Goal: Complete application form

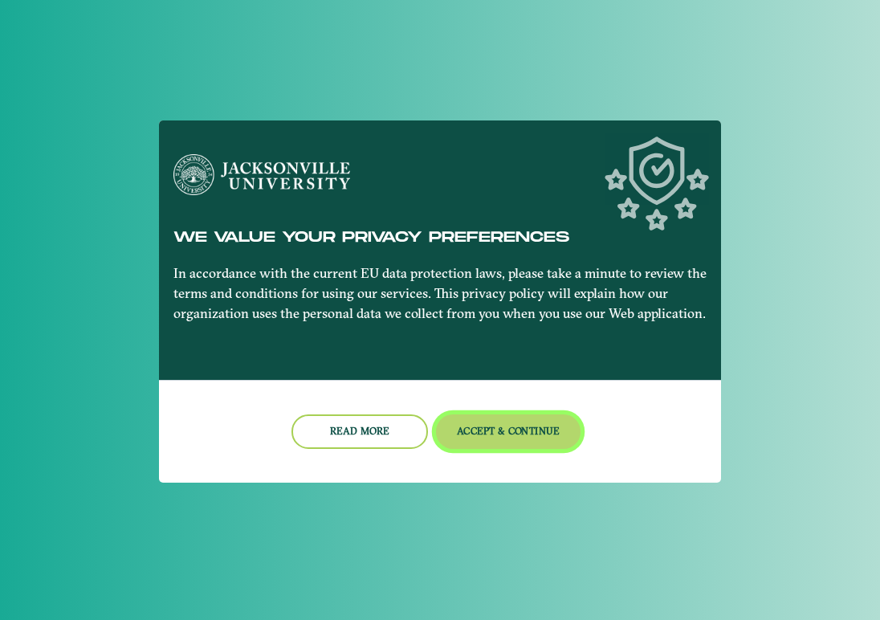
click at [497, 427] on button "Accept & Continue" at bounding box center [508, 431] width 145 height 35
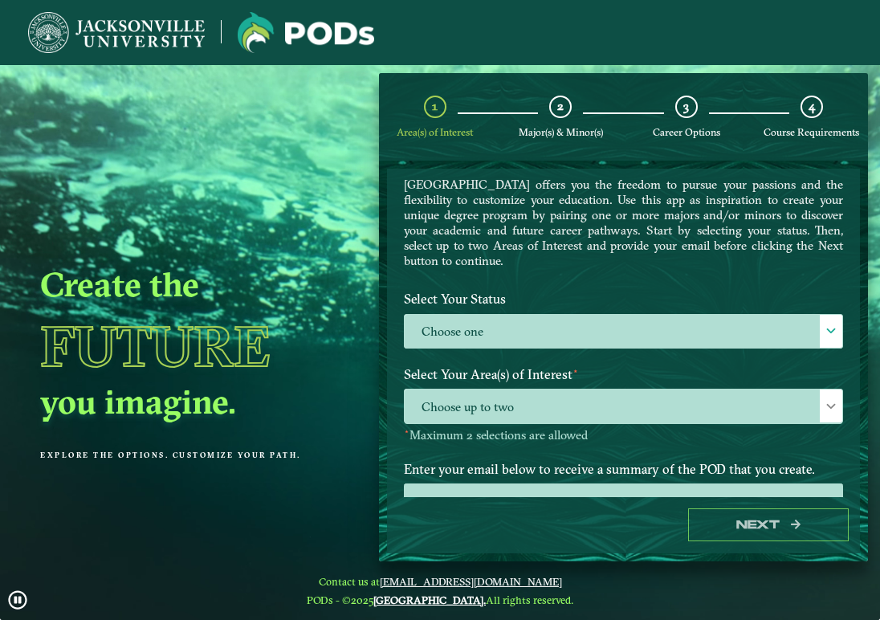
scroll to position [74, 0]
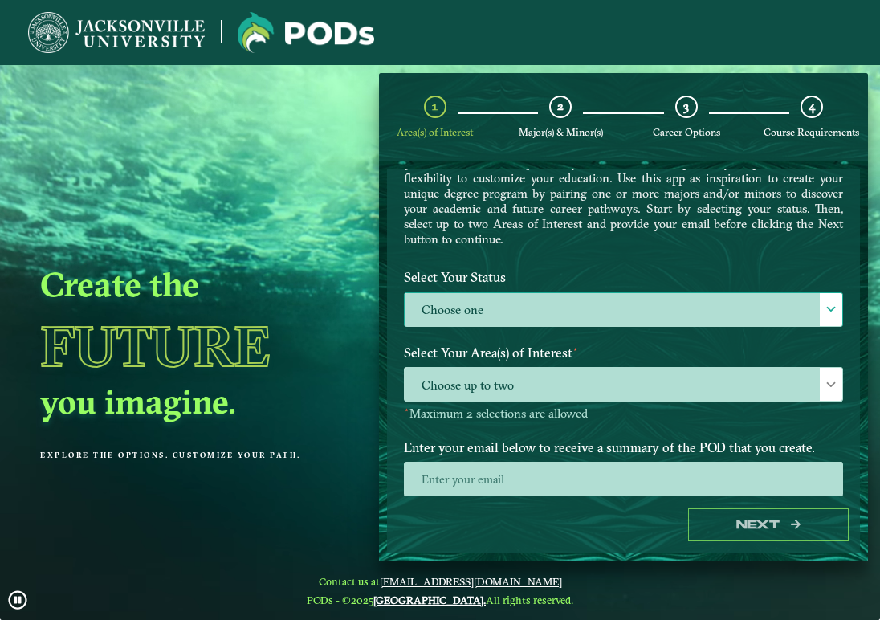
click at [568, 296] on label "Choose one" at bounding box center [624, 310] width 438 height 35
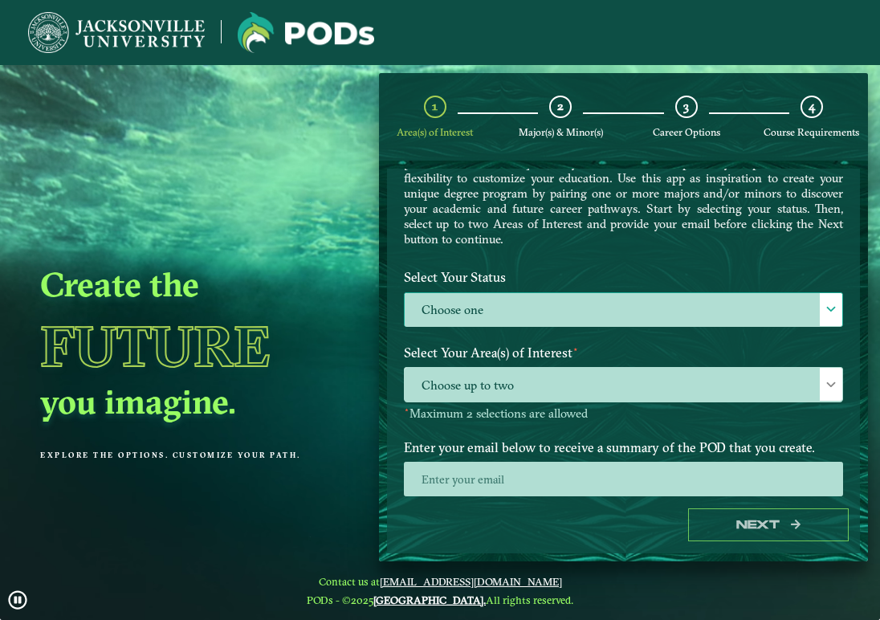
scroll to position [10, 72]
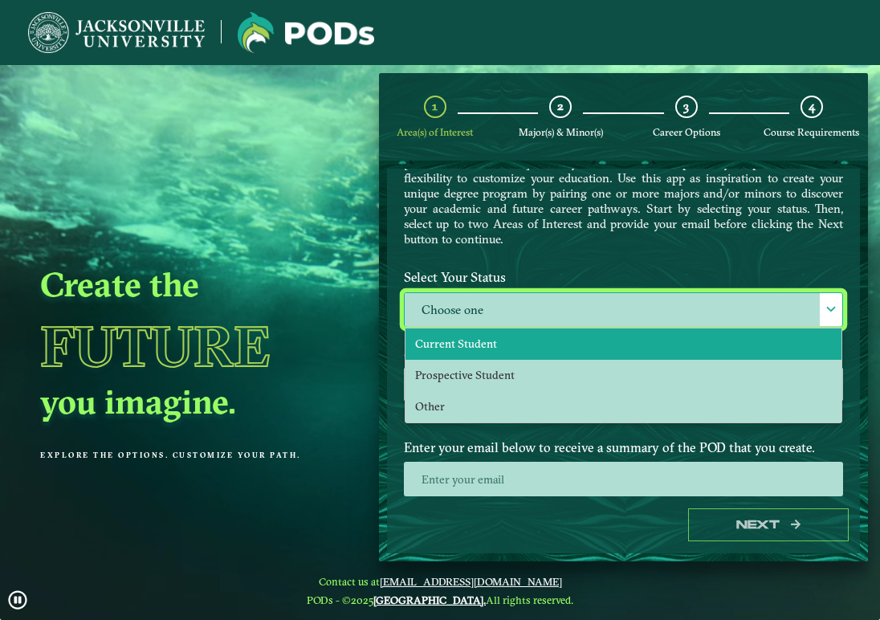
click at [504, 340] on li "Current Student" at bounding box center [623, 343] width 436 height 31
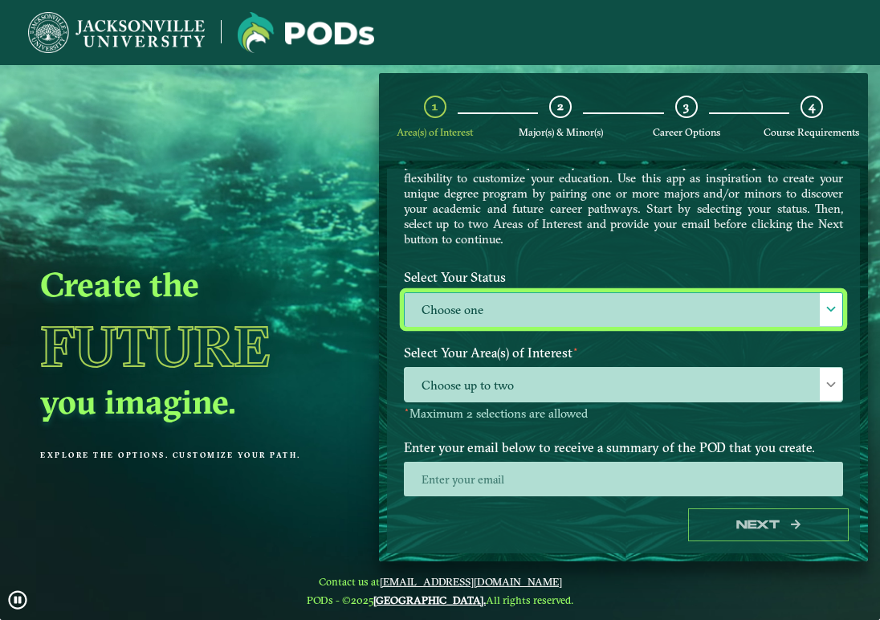
select select "[object Object]"
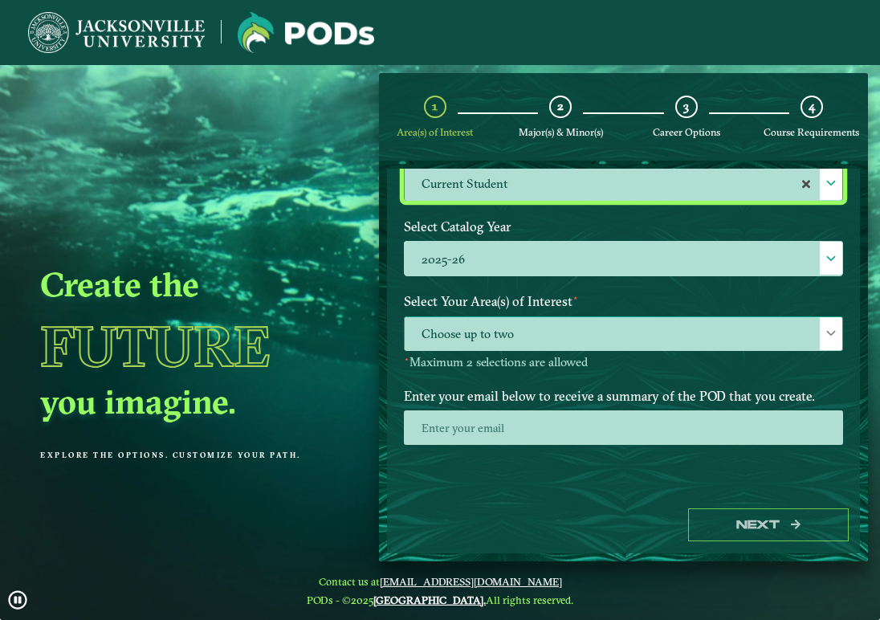
scroll to position [207, 0]
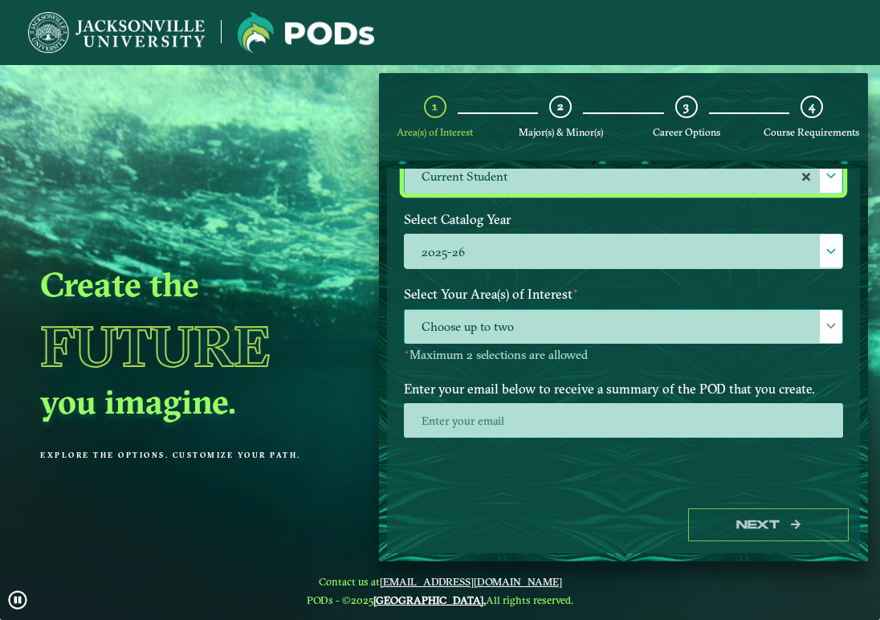
click at [522, 335] on span "Choose up to two" at bounding box center [624, 327] width 438 height 35
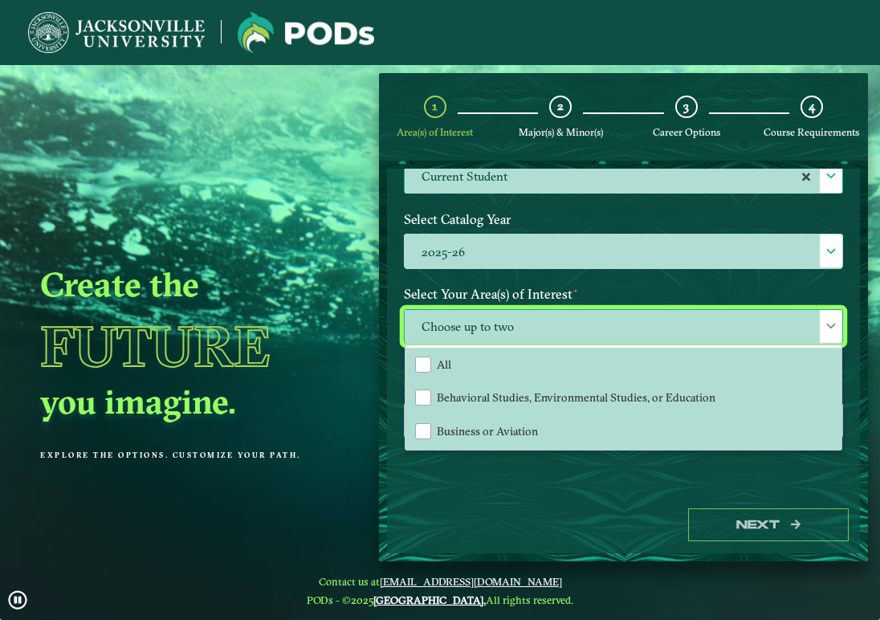
scroll to position [10, 72]
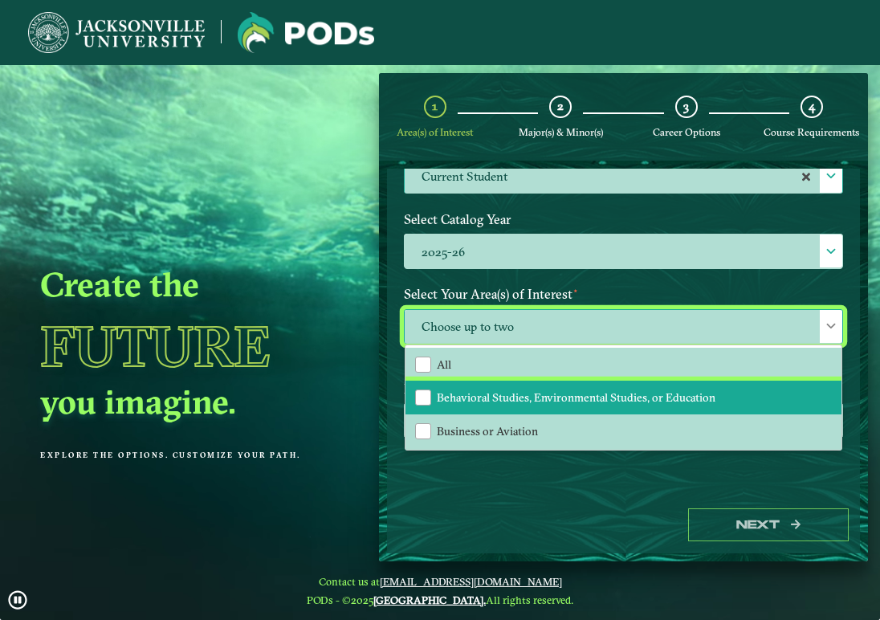
click at [469, 393] on span "Behavioral Studies, Environmental Studies, or Education" at bounding box center [576, 397] width 279 height 14
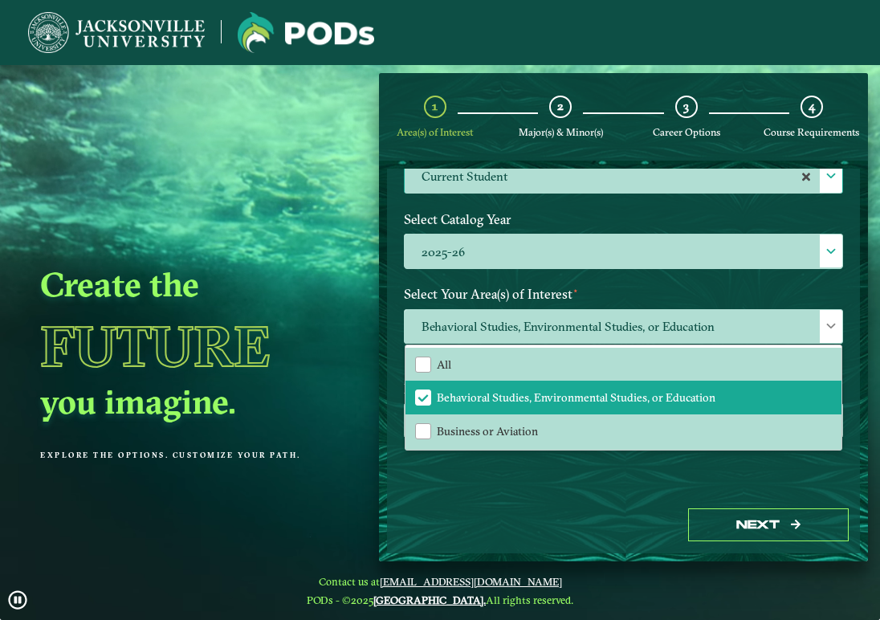
click at [448, 483] on div "Welcome to the POD s app [GEOGRAPHIC_DATA] offers you the freedom to pursue you…" at bounding box center [623, 333] width 473 height 328
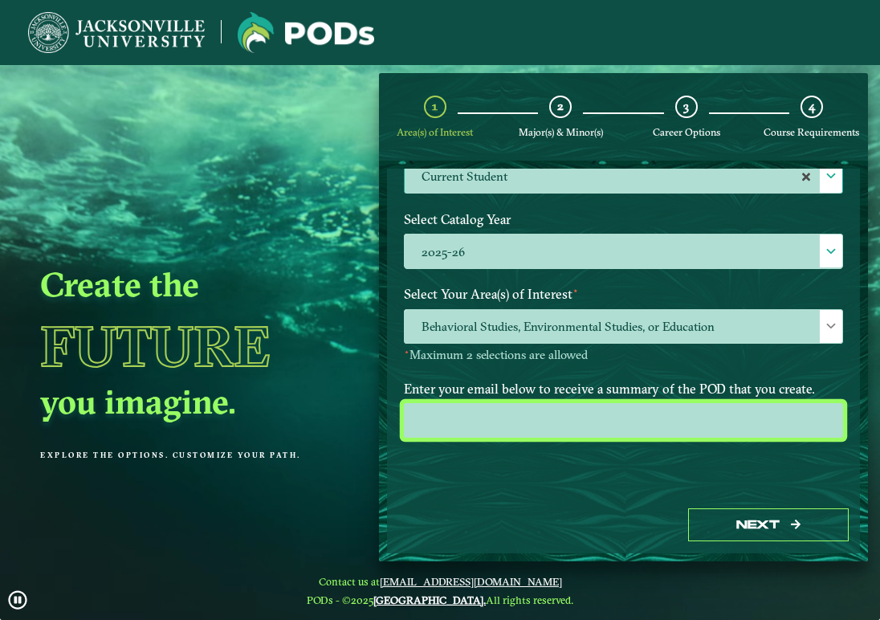
click at [510, 415] on input "email" at bounding box center [623, 420] width 439 height 35
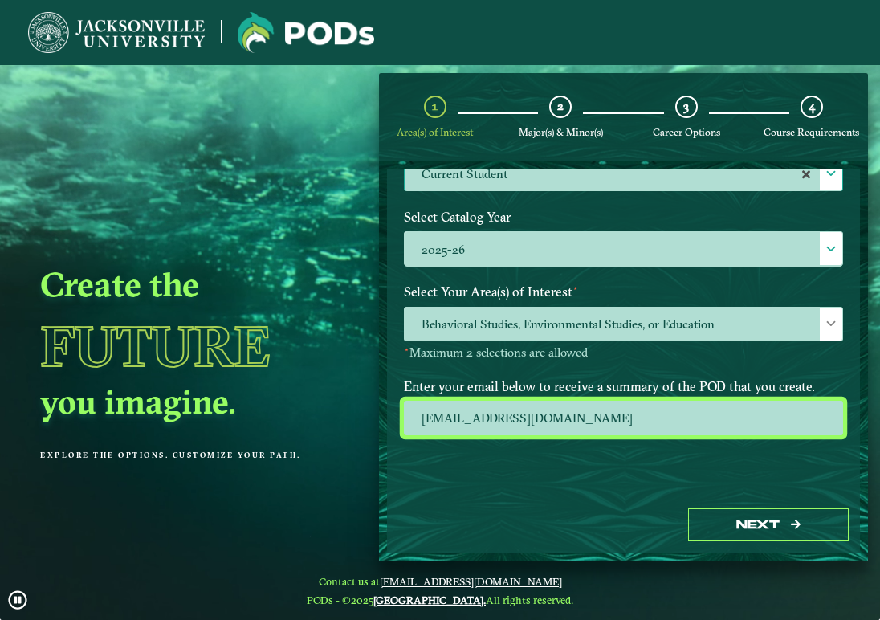
scroll to position [209, 0]
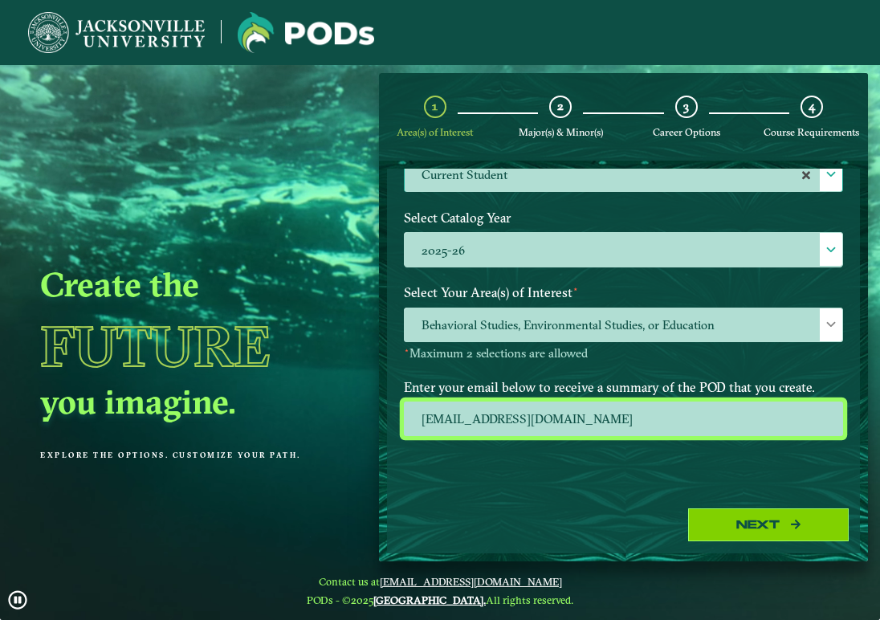
type input "[EMAIL_ADDRESS][DOMAIN_NAME]"
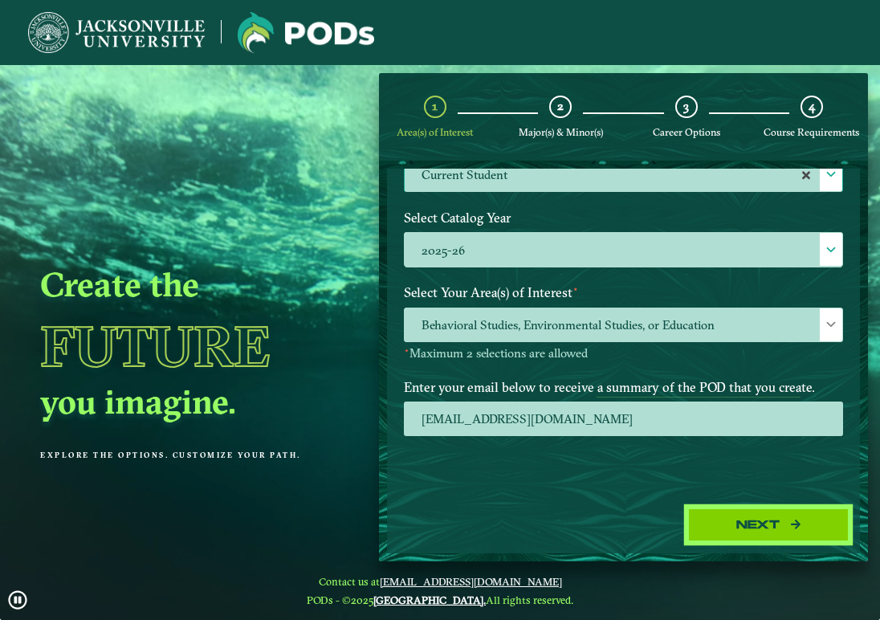
click at [747, 531] on button "Next" at bounding box center [768, 524] width 161 height 33
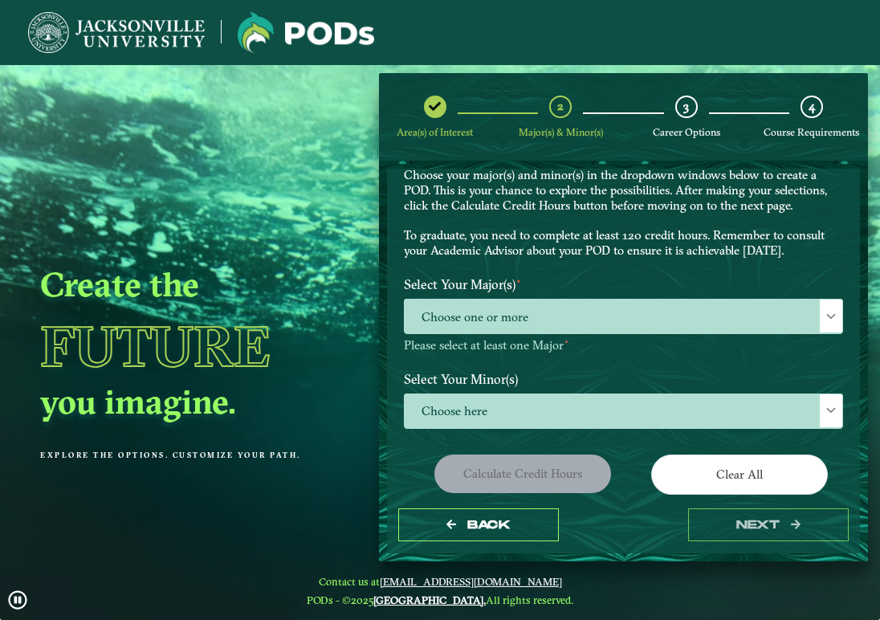
scroll to position [85, 0]
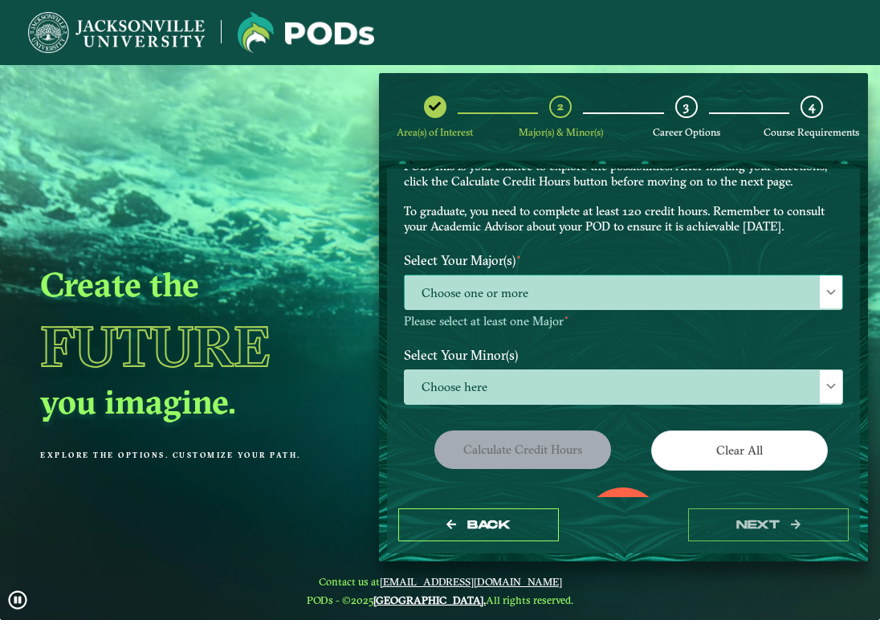
click at [563, 292] on span "Choose one or more" at bounding box center [624, 292] width 438 height 35
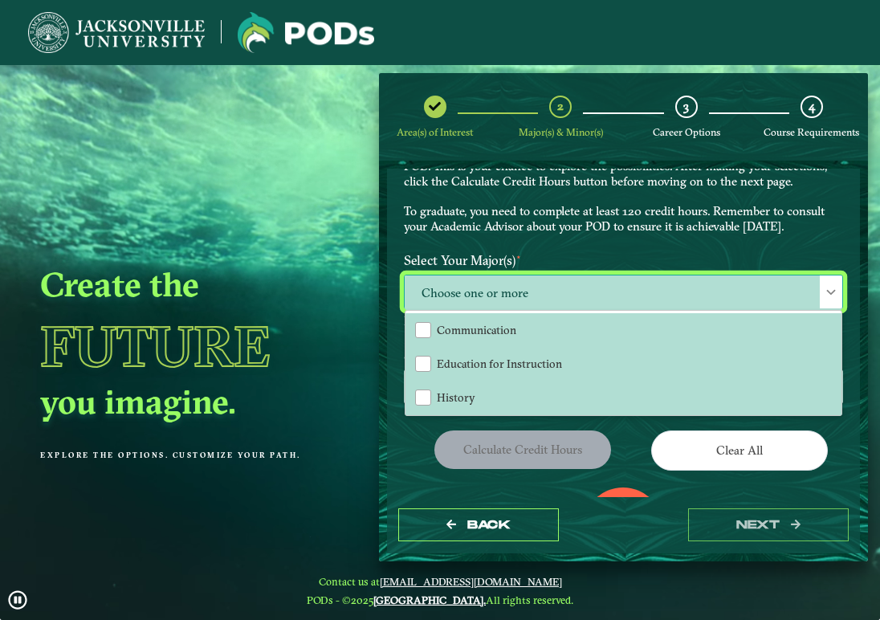
scroll to position [10, 72]
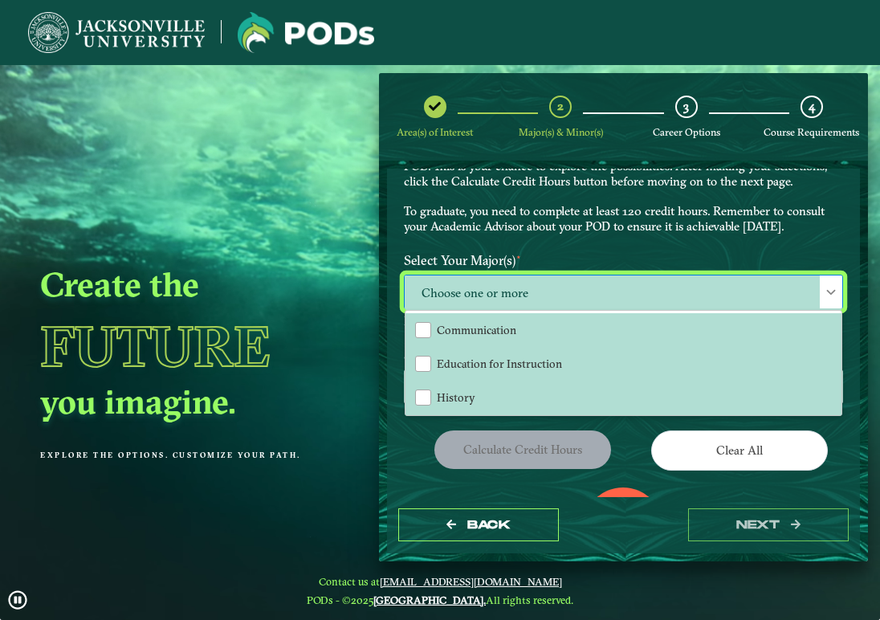
click at [572, 235] on div "EXPLORE OUR PROGRAMS Choose your major(s) and minor(s) in the dropdown windows …" at bounding box center [623, 172] width 463 height 145
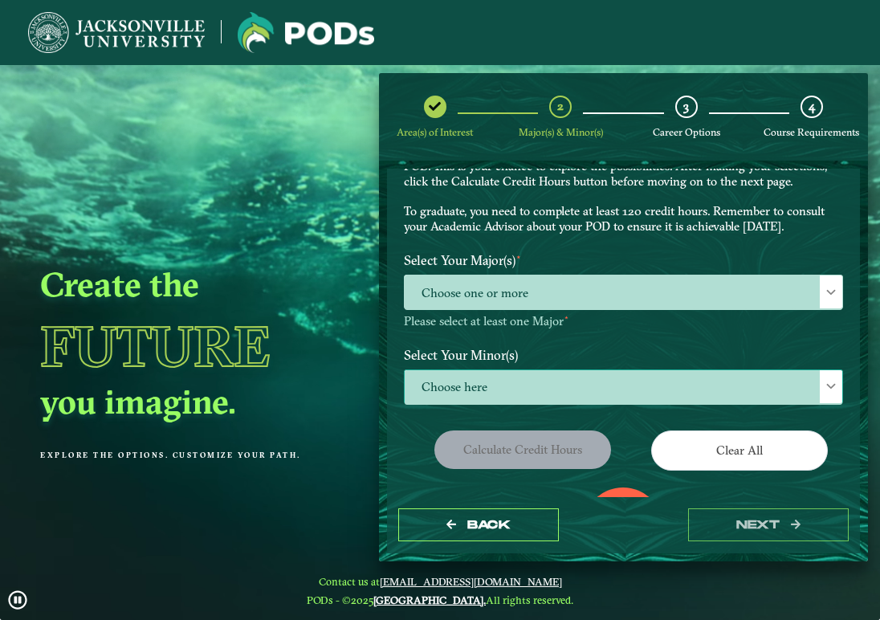
click at [491, 388] on span "Choose here" at bounding box center [624, 387] width 438 height 35
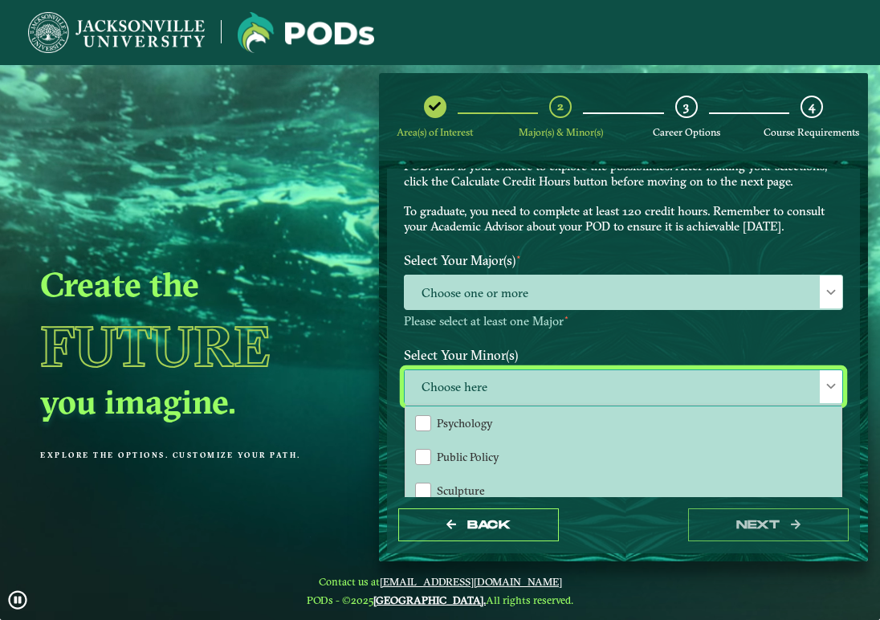
scroll to position [1448, 0]
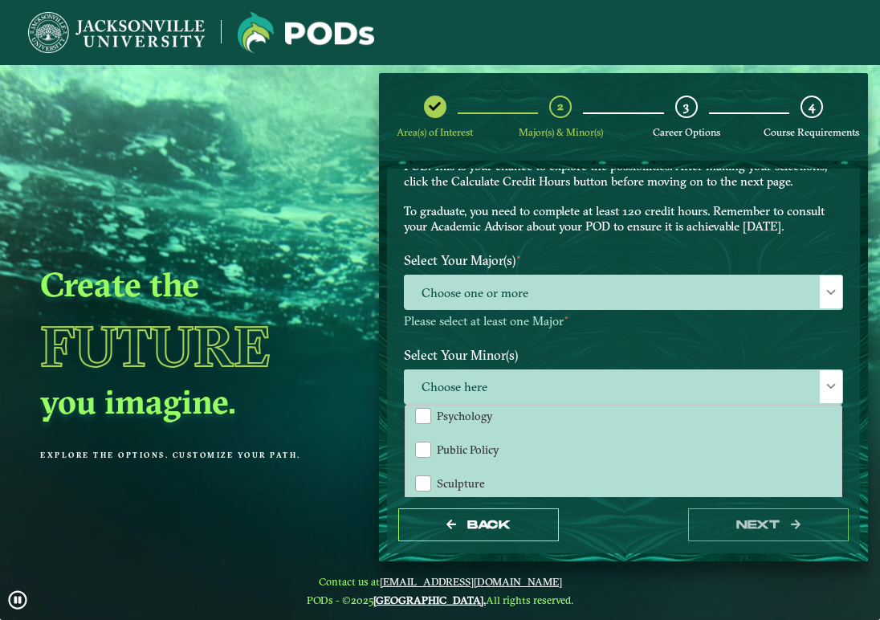
click at [571, 322] on p "Please select at least one Major ⋆" at bounding box center [623, 321] width 439 height 15
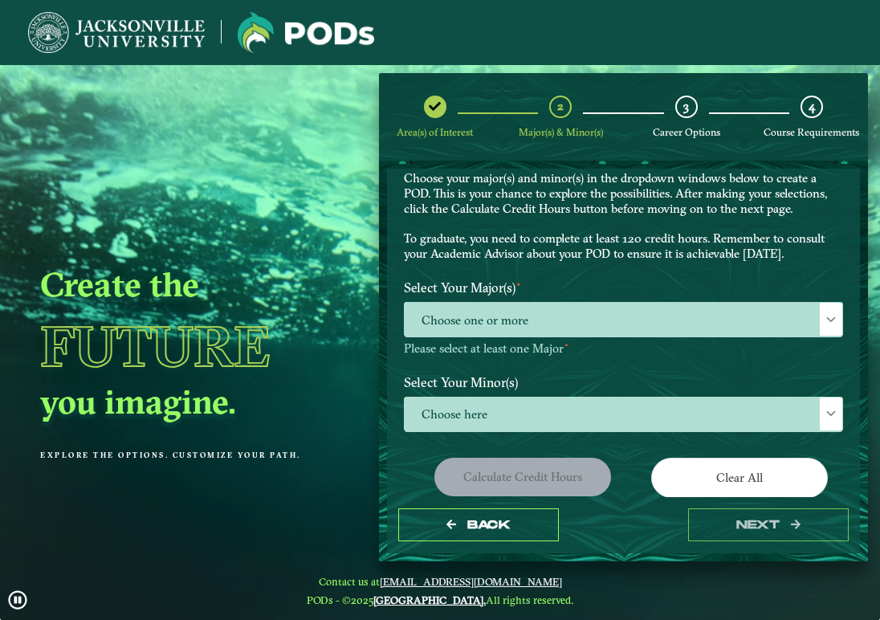
scroll to position [41, 0]
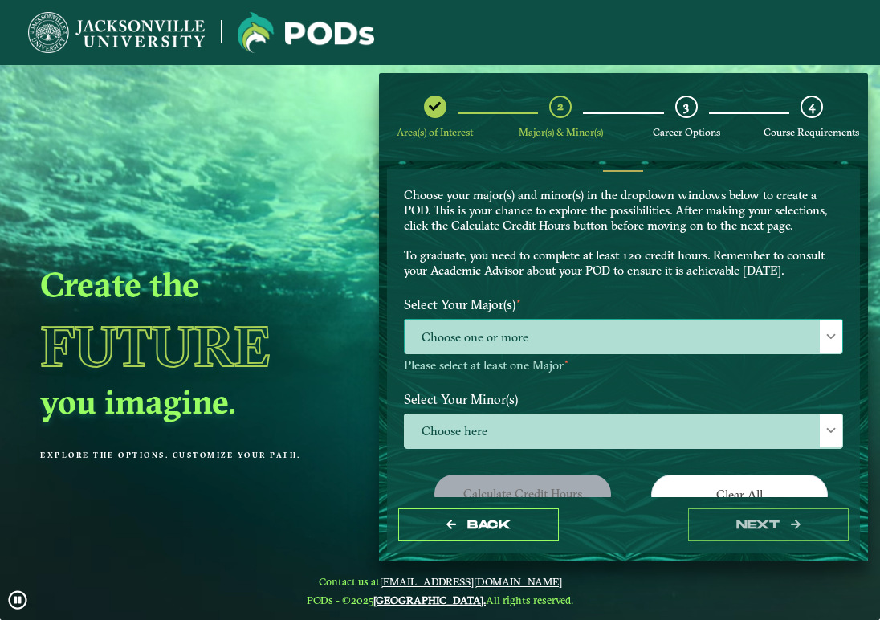
click at [820, 326] on div at bounding box center [831, 336] width 22 height 33
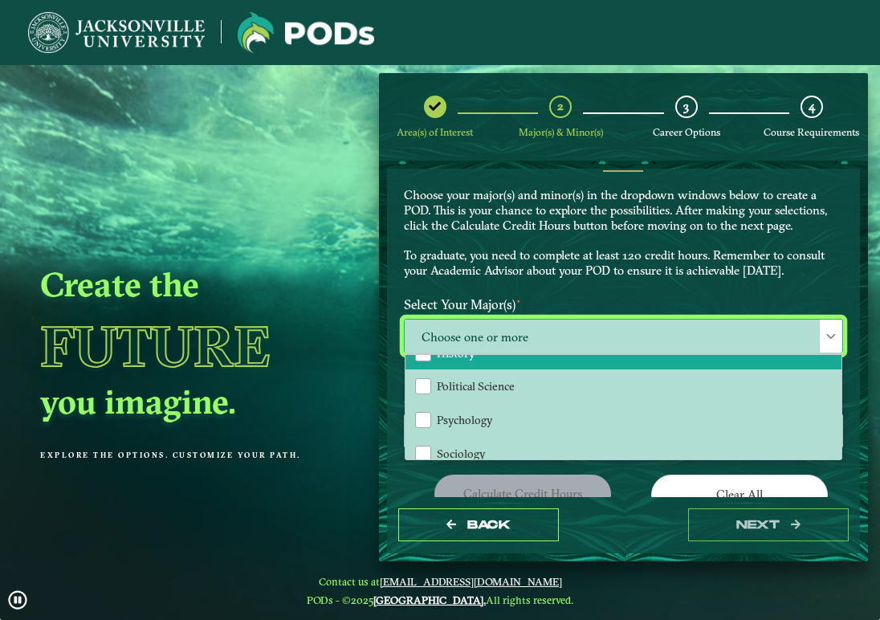
scroll to position [123, 0]
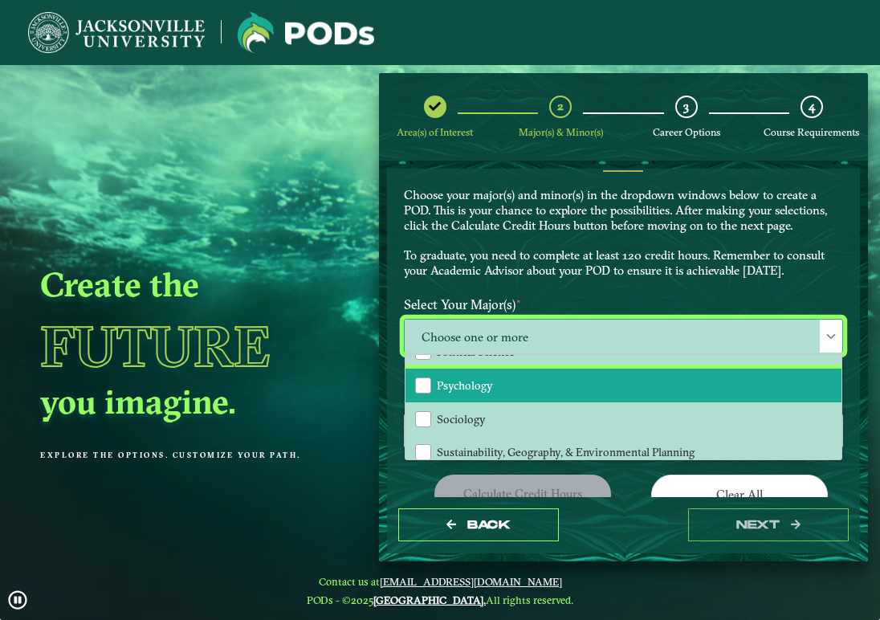
click at [473, 381] on span "Psychology" at bounding box center [465, 385] width 56 height 14
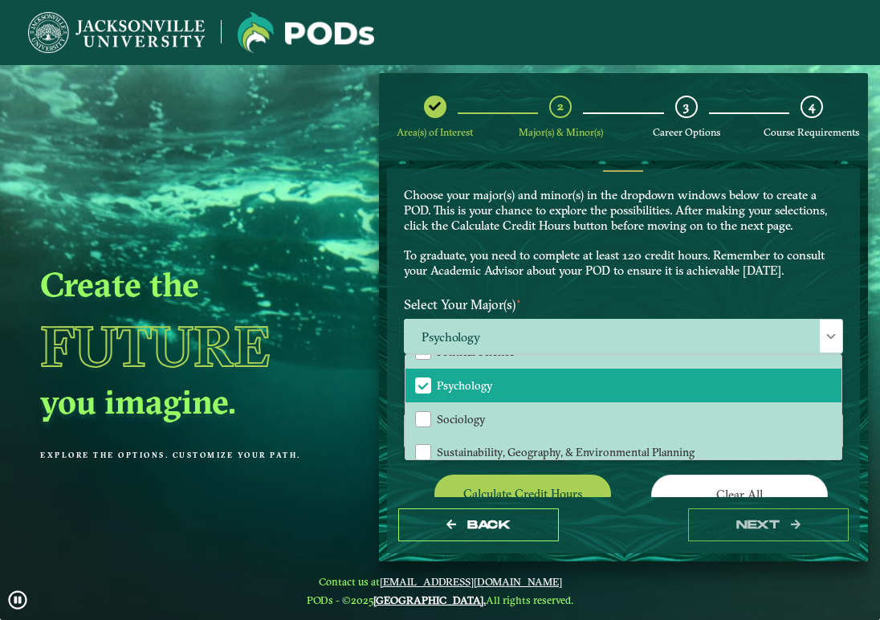
click at [593, 280] on div "EXPLORE OUR PROGRAMS Choose your major(s) and minor(s) in the dropdown windows …" at bounding box center [623, 217] width 463 height 145
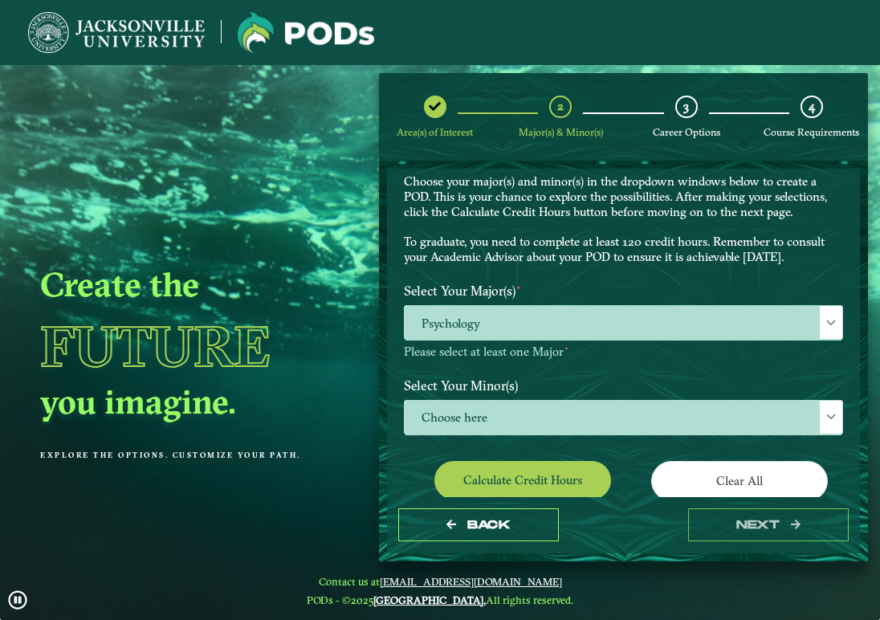
scroll to position [57, 0]
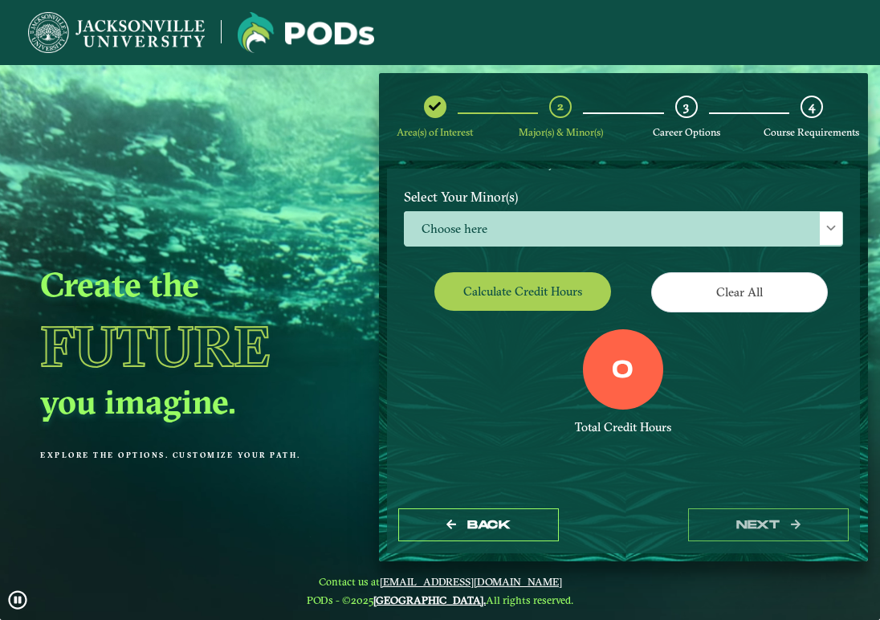
click at [540, 298] on button "Calculate credit hours" at bounding box center [522, 291] width 177 height 38
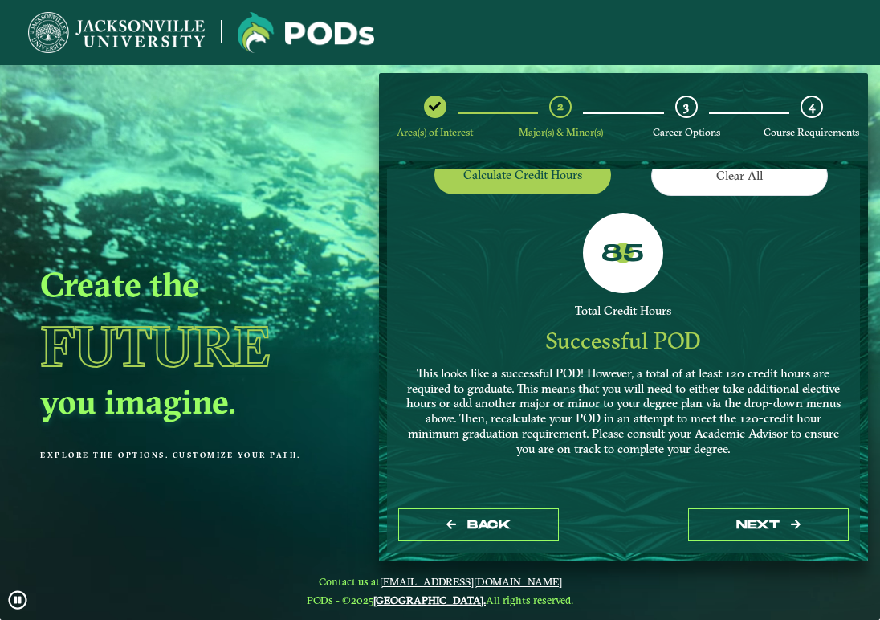
scroll to position [35, 0]
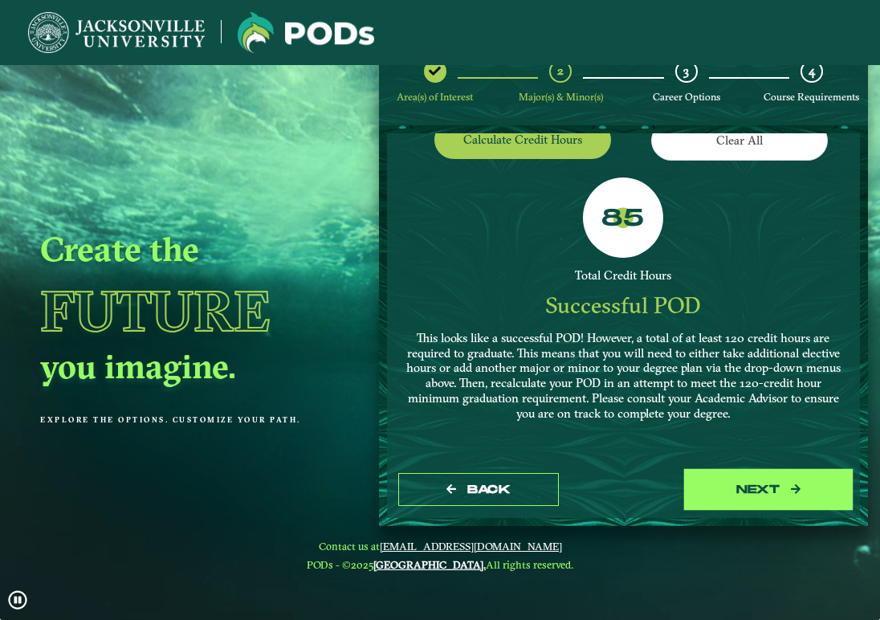
click at [739, 482] on button "next" at bounding box center [768, 489] width 161 height 33
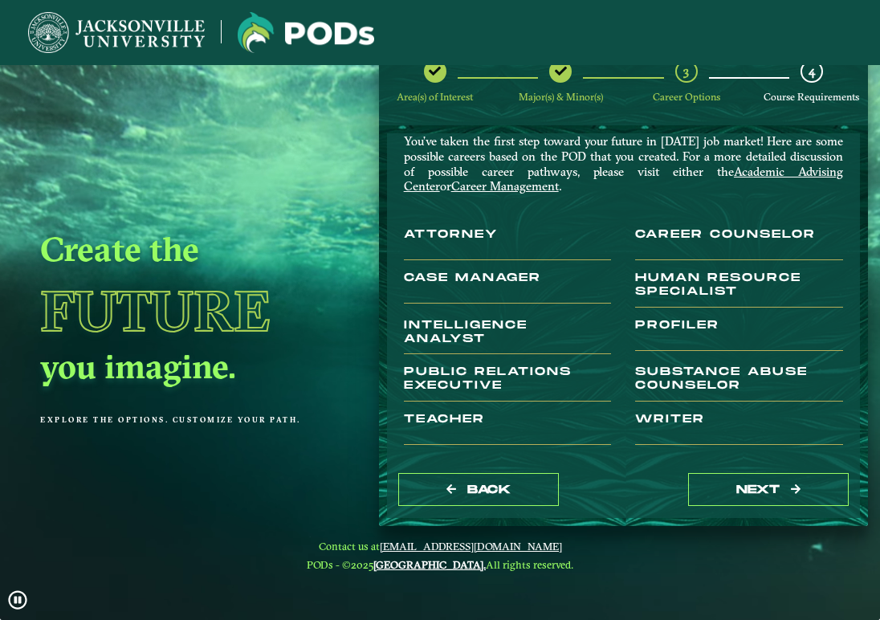
scroll to position [146, 0]
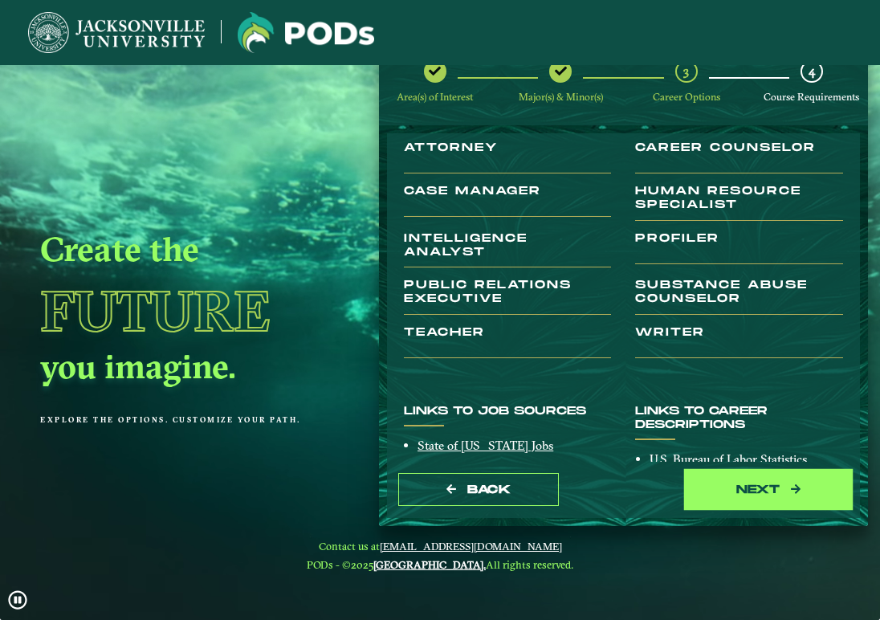
click at [781, 503] on button "next" at bounding box center [768, 489] width 161 height 33
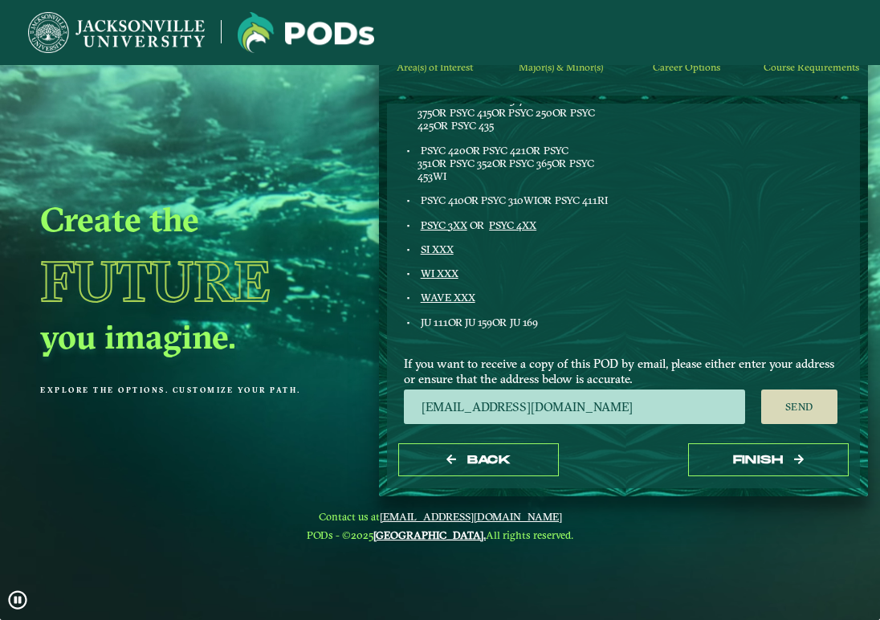
scroll to position [667, 0]
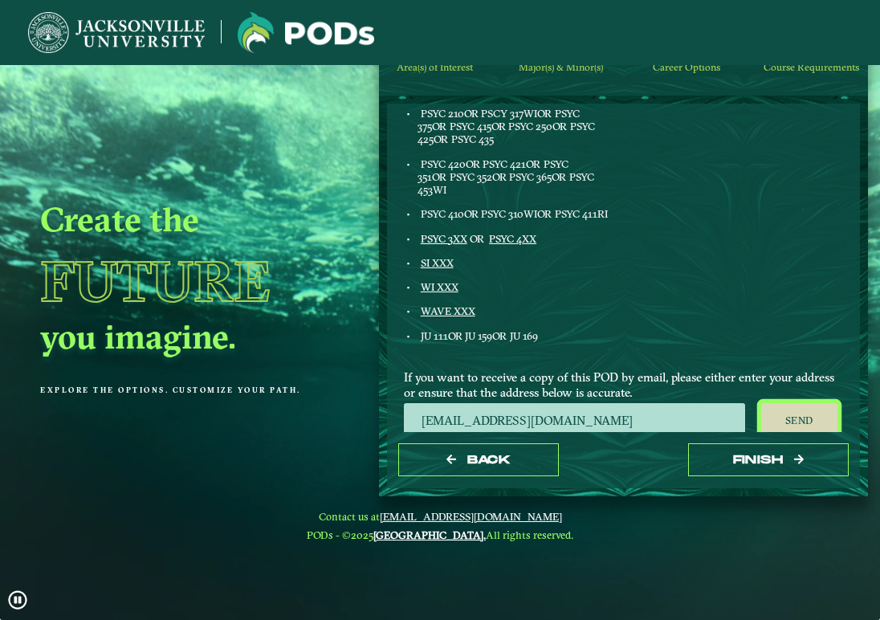
click at [783, 415] on button "Send" at bounding box center [799, 420] width 76 height 35
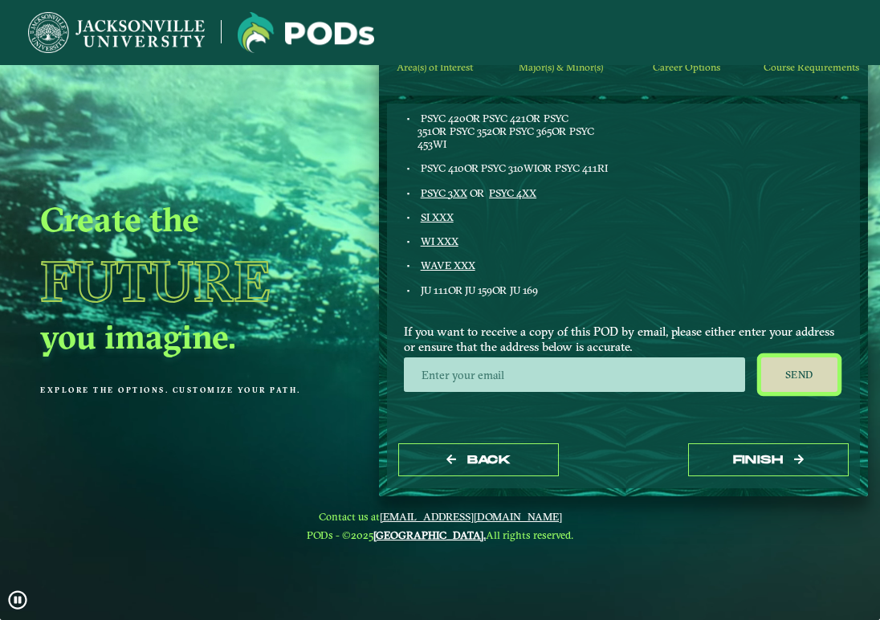
scroll to position [713, 0]
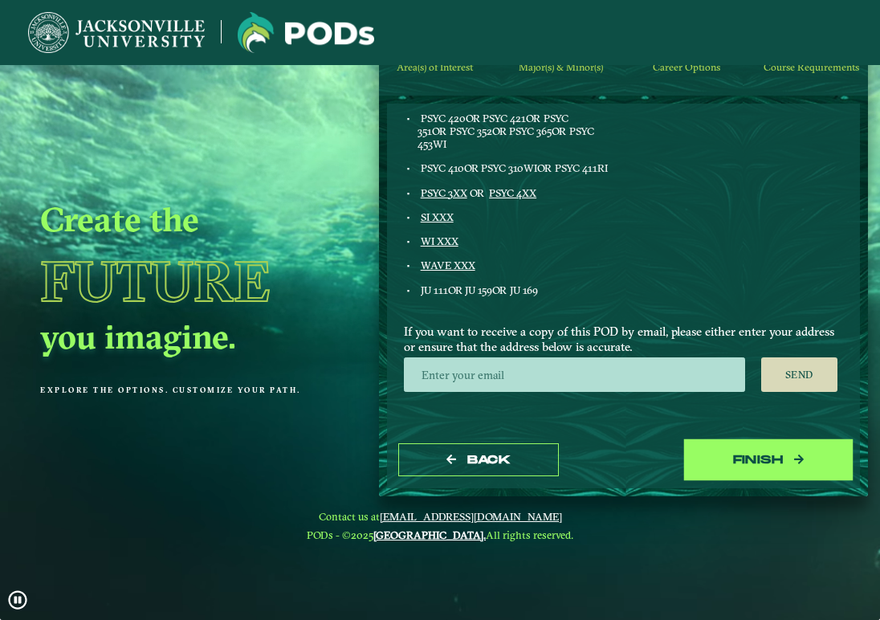
click at [794, 457] on icon "button" at bounding box center [799, 459] width 10 height 11
